Goal: Information Seeking & Learning: Learn about a topic

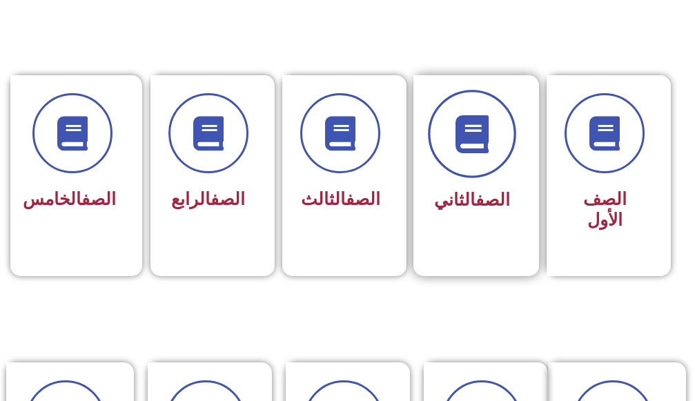
scroll to position [552, 0]
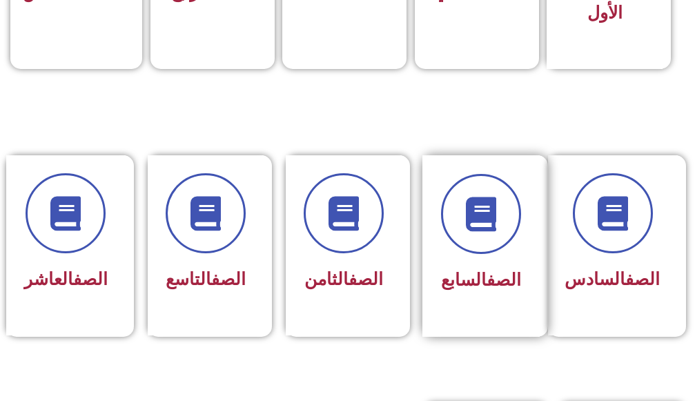
click at [456, 281] on span "الصف السابع" at bounding box center [481, 280] width 80 height 20
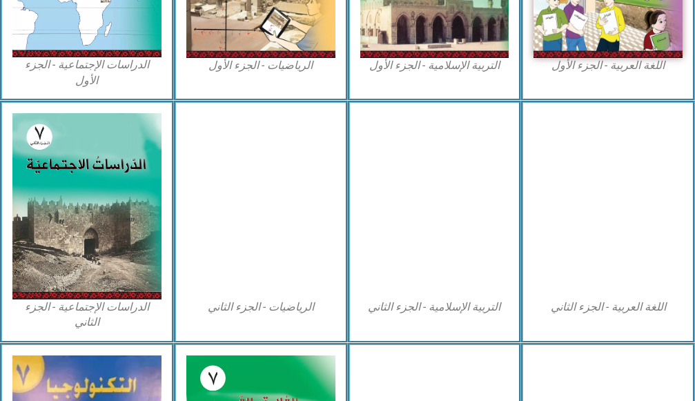
scroll to position [759, 0]
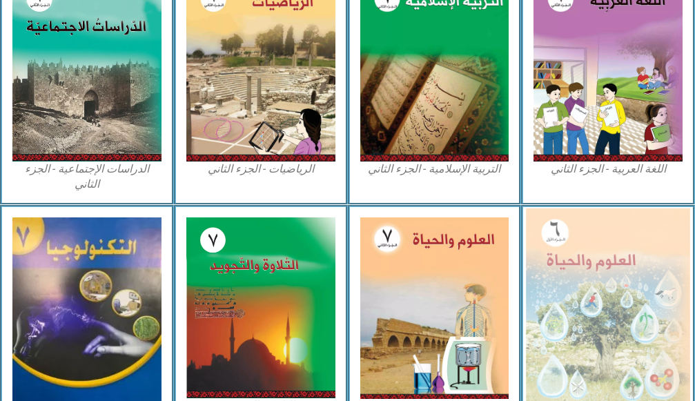
click at [567, 290] on img at bounding box center [608, 308] width 164 height 200
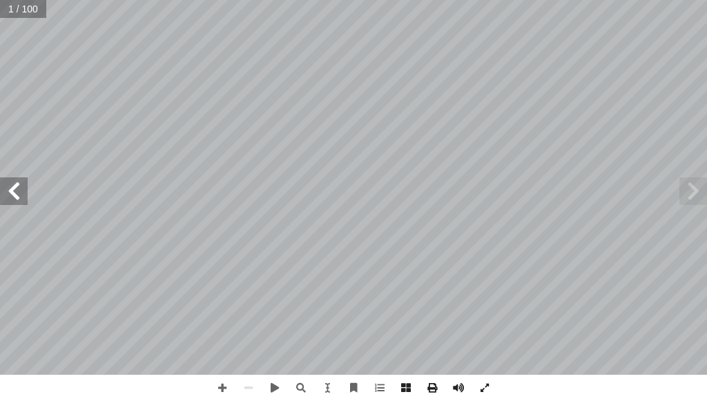
click at [23, 202] on span at bounding box center [14, 191] width 28 height 28
click at [18, 202] on span at bounding box center [14, 191] width 28 height 28
click at [17, 200] on span at bounding box center [14, 191] width 28 height 28
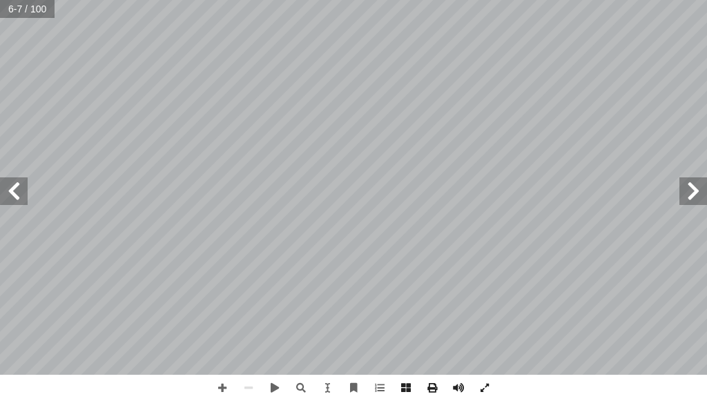
click at [0, 194] on span at bounding box center [14, 191] width 28 height 28
click at [0, 195] on div "2 ١ الـــــوحدة خصائص الكائنات الحية مل وفكر أ ا ت تتميز البيئة الفلسطينية بغنا…" at bounding box center [353, 187] width 707 height 375
click at [6, 198] on span at bounding box center [14, 191] width 28 height 28
click at [7, 204] on span at bounding box center [14, 191] width 28 height 28
click at [23, 200] on span at bounding box center [14, 191] width 28 height 28
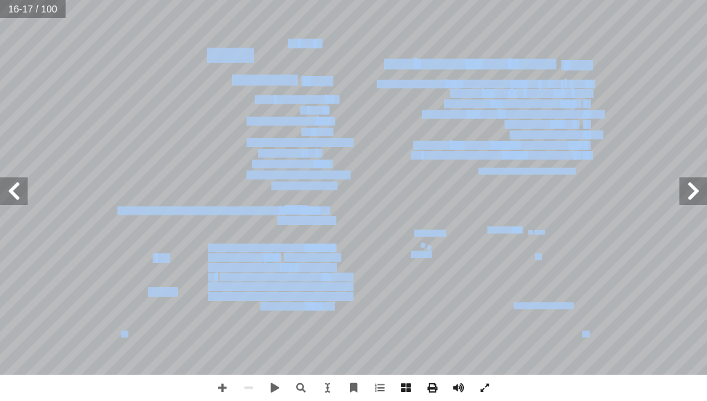
click at [694, 202] on div "12 ) 5 نشاط ( يض والتغذية أ نسان في عمليات ال� إ بات والحيوان وال� ّ التكامل بي…" at bounding box center [353, 187] width 707 height 375
click at [695, 202] on span at bounding box center [693, 191] width 28 height 28
